Goal: Use online tool/utility

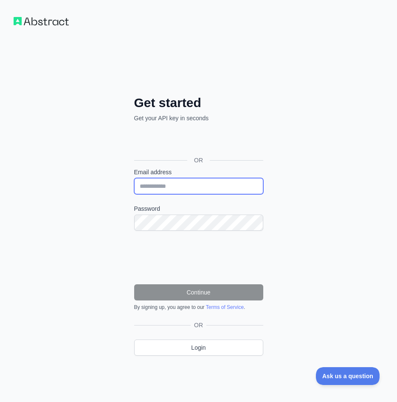
click at [197, 187] on input "Email address" at bounding box center [198, 186] width 129 height 16
type input "**********"
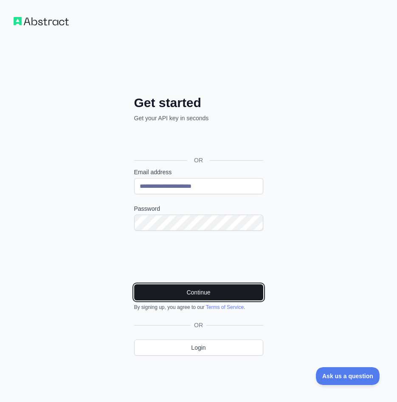
drag, startPoint x: 176, startPoint y: 288, endPoint x: 207, endPoint y: 297, distance: 32.3
click at [176, 288] on button "Continue" at bounding box center [198, 292] width 129 height 16
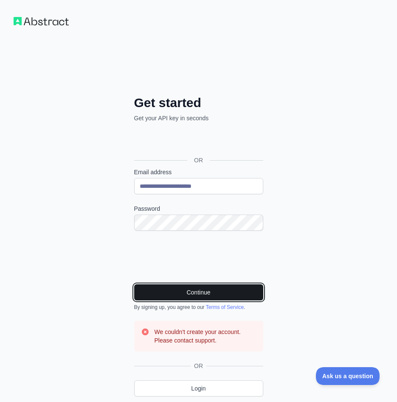
click at [192, 289] on button "Continue" at bounding box center [198, 292] width 129 height 16
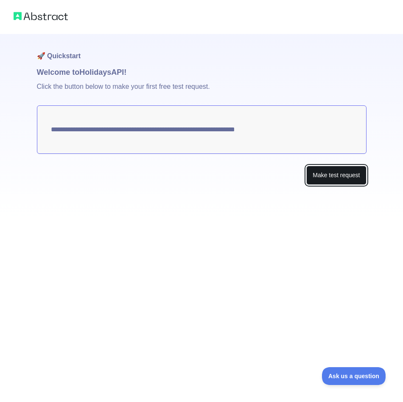
click at [333, 177] on button "Make test request" at bounding box center [337, 175] width 60 height 19
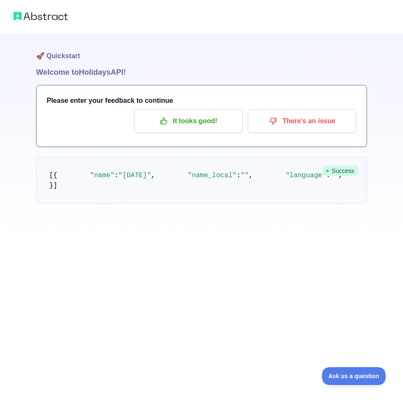
drag, startPoint x: 142, startPoint y: 287, endPoint x: 136, endPoint y: 287, distance: 5.9
drag, startPoint x: 136, startPoint y: 287, endPoint x: 232, endPoint y: 256, distance: 101.1
click at [232, 204] on pre "[ { "name" : "Christmas Day" , "name_local" : "" , "language" : "" , "descripti…" at bounding box center [201, 180] width 331 height 47
click at [187, 124] on p "It looks good!" at bounding box center [189, 121] width 96 height 14
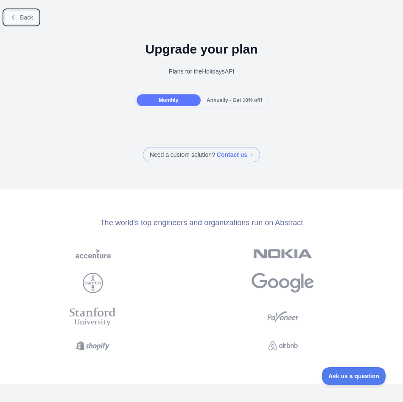
click at [19, 17] on button "Back" at bounding box center [21, 17] width 34 height 14
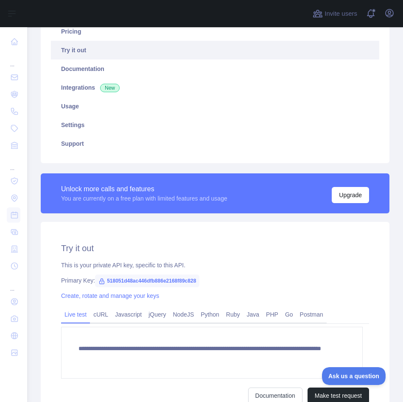
scroll to position [163, 0]
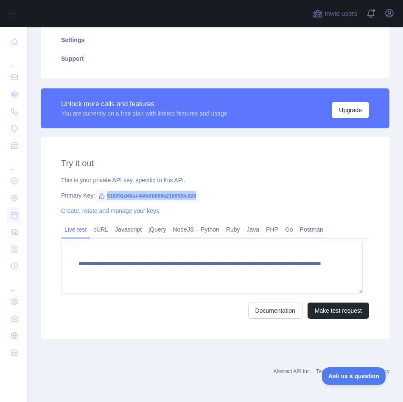
drag, startPoint x: 197, startPoint y: 195, endPoint x: 107, endPoint y: 200, distance: 91.0
click at [107, 200] on span "518051d48ac446dfb886e2168f89c828" at bounding box center [147, 195] width 104 height 13
copy span "518051d48ac446dfb886e2168f89c828"
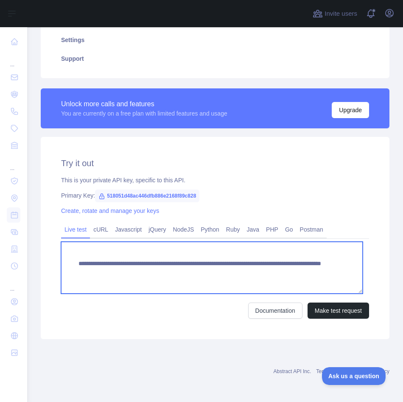
click at [83, 257] on textarea "**********" at bounding box center [212, 268] width 302 height 52
drag, startPoint x: 77, startPoint y: 263, endPoint x: 332, endPoint y: 284, distance: 255.6
click at [332, 284] on textarea "**********" at bounding box center [212, 268] width 302 height 52
